Goal: Task Accomplishment & Management: Use online tool/utility

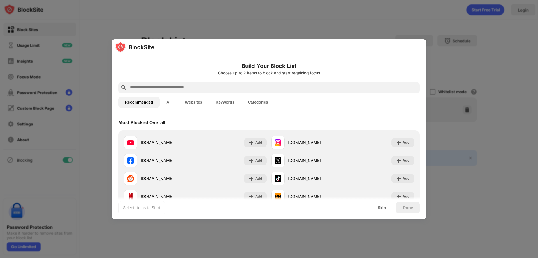
click at [153, 88] on input "text" at bounding box center [273, 87] width 288 height 7
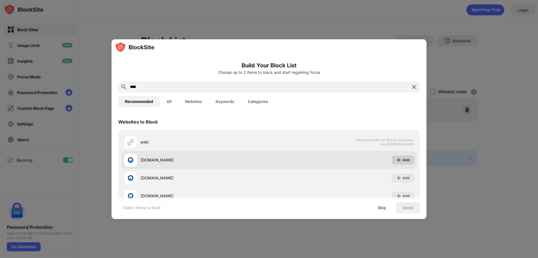
type input "****"
click at [403, 157] on div "Add" at bounding box center [406, 160] width 7 height 6
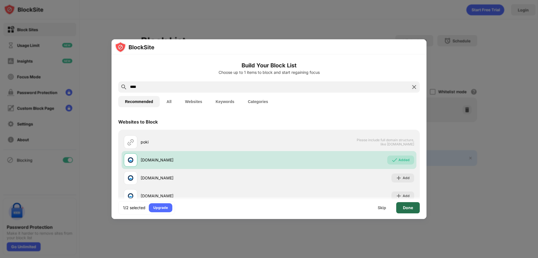
click at [410, 205] on div "Done" at bounding box center [408, 207] width 10 height 4
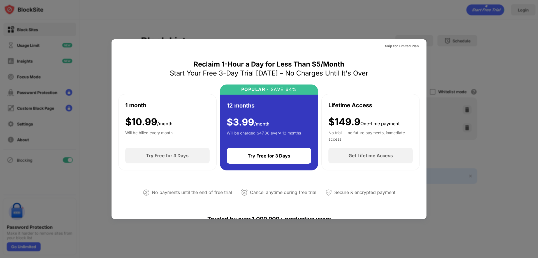
click at [461, 231] on div at bounding box center [269, 129] width 538 height 258
click at [202, 18] on div at bounding box center [269, 129] width 538 height 258
click at [211, 11] on div at bounding box center [269, 129] width 538 height 258
click at [408, 44] on div "Skip for Limited Plan" at bounding box center [402, 46] width 34 height 6
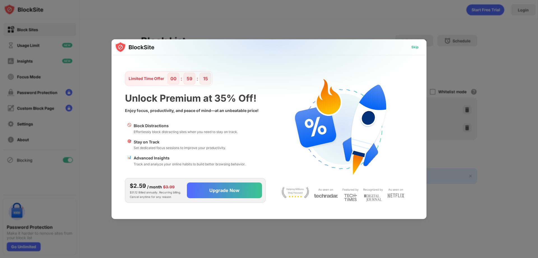
click at [416, 48] on div "Skip" at bounding box center [414, 47] width 7 height 6
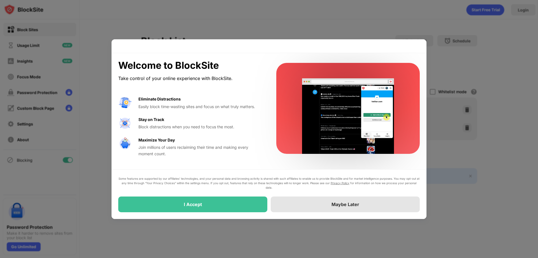
click at [359, 203] on div "Maybe Later" at bounding box center [346, 204] width 28 height 6
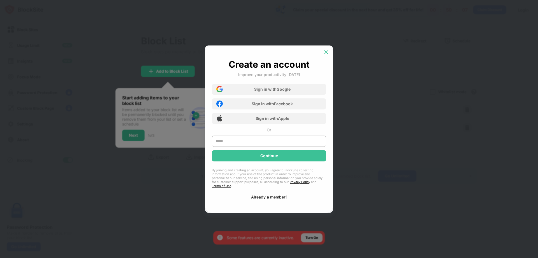
click at [328, 54] on img at bounding box center [326, 52] width 6 height 6
